Goal: Navigation & Orientation: Go to known website

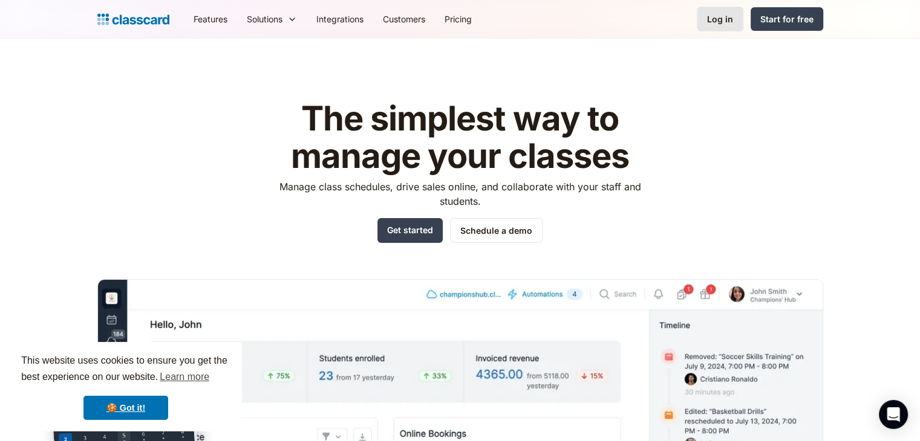
click at [725, 16] on div "Log in" at bounding box center [720, 19] width 26 height 13
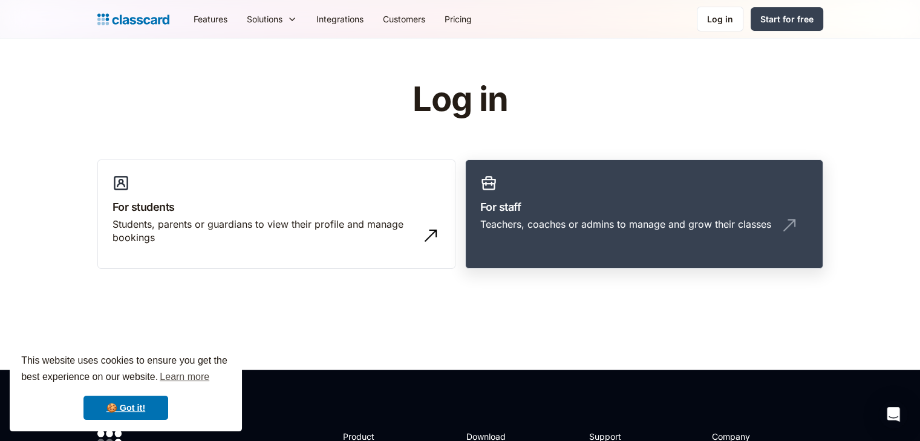
click at [554, 224] on div "Teachers, coaches or admins to manage and grow their classes" at bounding box center [625, 224] width 291 height 13
